Goal: Information Seeking & Learning: Find specific fact

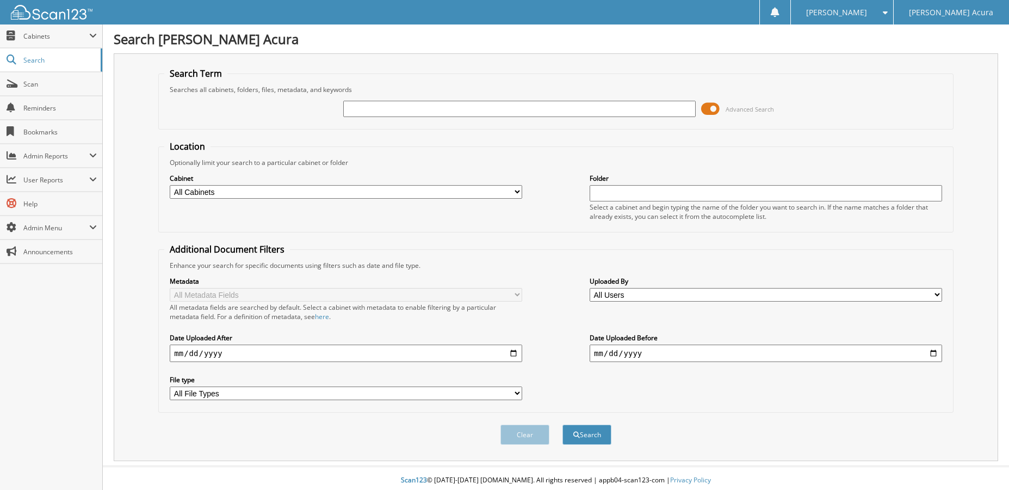
click at [371, 113] on input "text" at bounding box center [519, 109] width 353 height 16
type input "IGHODALO"
click at [583, 433] on button "Search" at bounding box center [587, 434] width 49 height 20
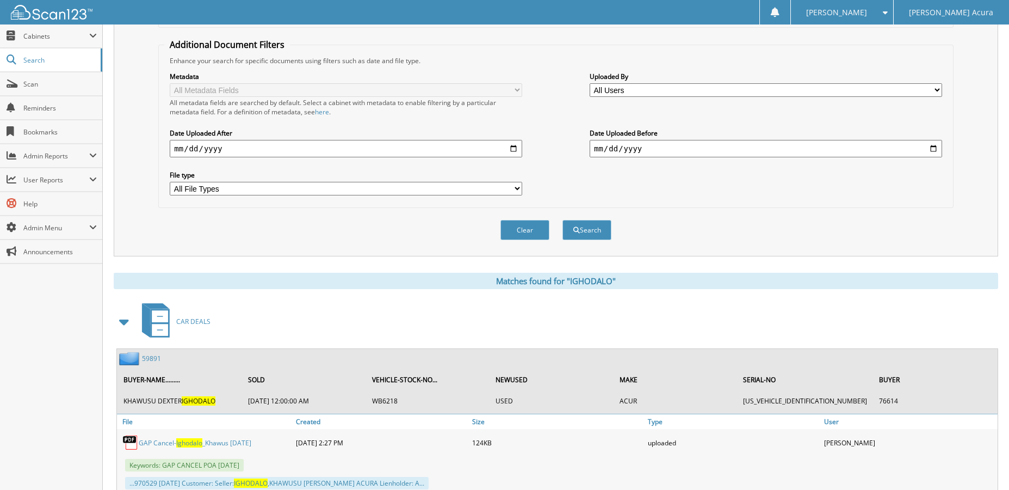
scroll to position [327, 0]
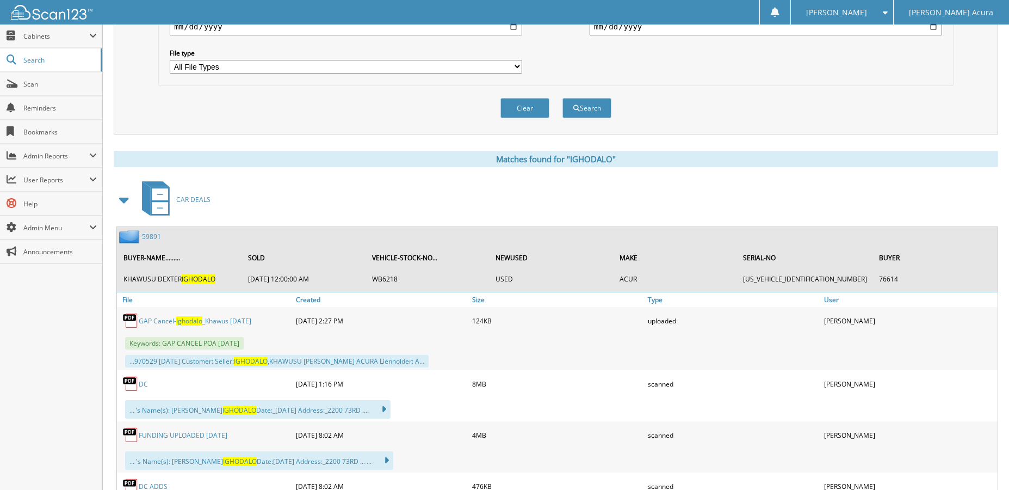
click at [172, 319] on link "GAP Cancel- Ighodalo _Khawus [DATE]" at bounding box center [195, 320] width 113 height 9
click at [155, 236] on link "59891" at bounding box center [151, 236] width 19 height 9
